Goal: Use online tool/utility: Utilize a website feature to perform a specific function

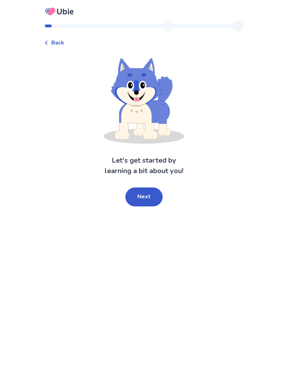
click at [54, 150] on div "Let's get started by learning a bit about you! Next" at bounding box center [143, 132] width 199 height 148
click at [141, 201] on button "Next" at bounding box center [143, 197] width 37 height 19
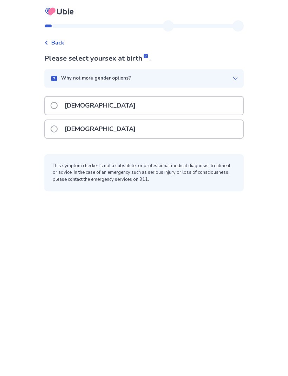
click at [59, 136] on label "[DEMOGRAPHIC_DATA]" at bounding box center [95, 129] width 89 height 18
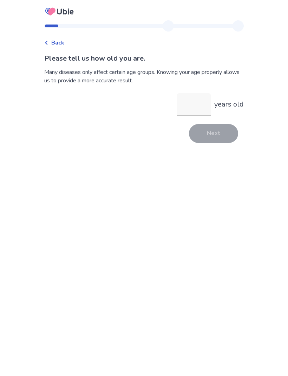
click at [185, 103] on input "years old" at bounding box center [194, 104] width 34 height 22
type input "**"
click at [211, 135] on button "Next" at bounding box center [213, 133] width 49 height 19
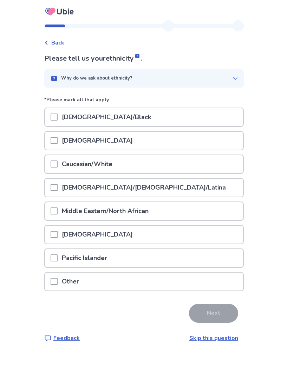
click at [55, 170] on div at bounding box center [54, 164] width 7 height 18
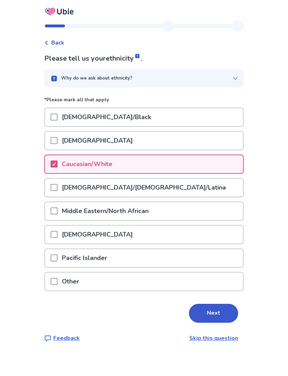
click at [211, 320] on button "Next" at bounding box center [213, 313] width 49 height 19
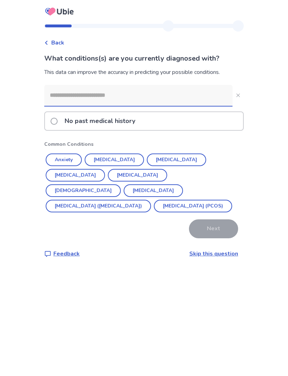
click at [122, 200] on button "[MEDICAL_DATA] ([MEDICAL_DATA])" at bounding box center [98, 206] width 105 height 13
